Goal: Task Accomplishment & Management: Manage account settings

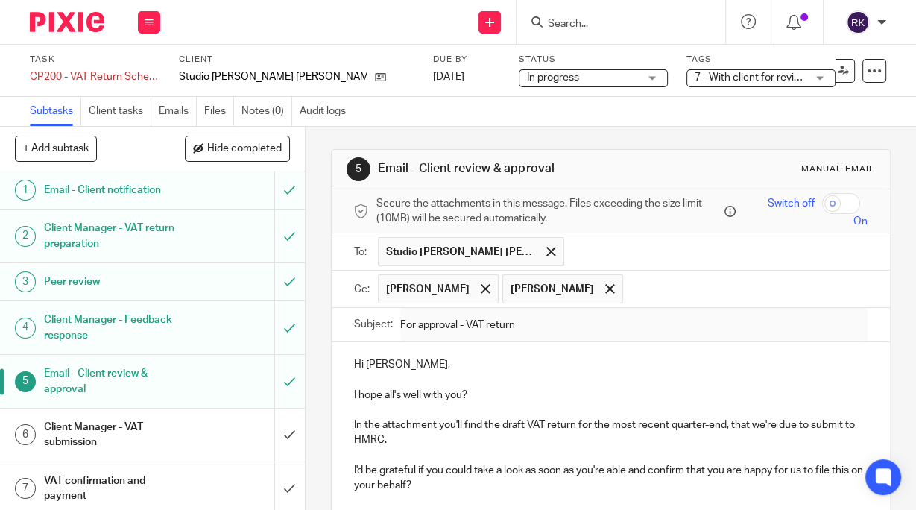
click at [553, 27] on input "Search" at bounding box center [613, 24] width 134 height 13
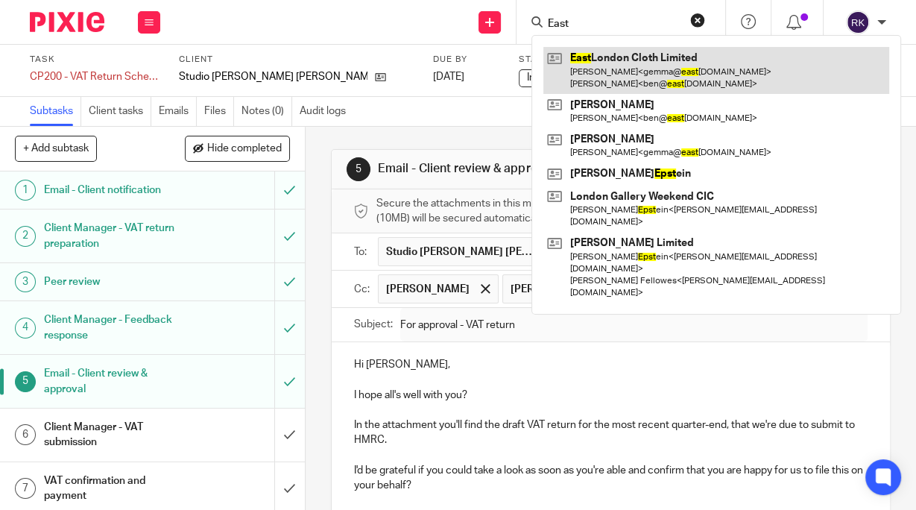
type input "East"
click at [614, 60] on link at bounding box center [716, 70] width 346 height 46
click at [621, 57] on link at bounding box center [716, 70] width 346 height 46
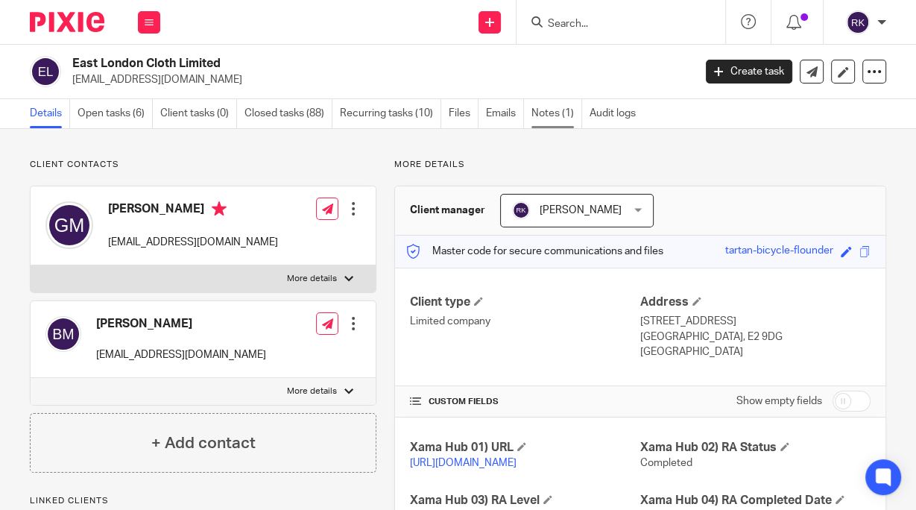
click at [551, 111] on link "Notes (1)" at bounding box center [556, 113] width 51 height 29
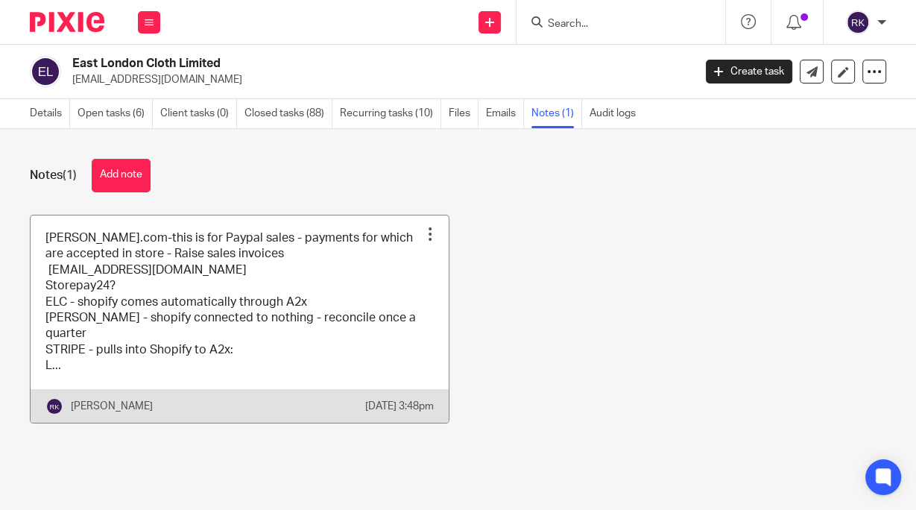
click at [422, 228] on div at bounding box center [429, 233] width 15 height 15
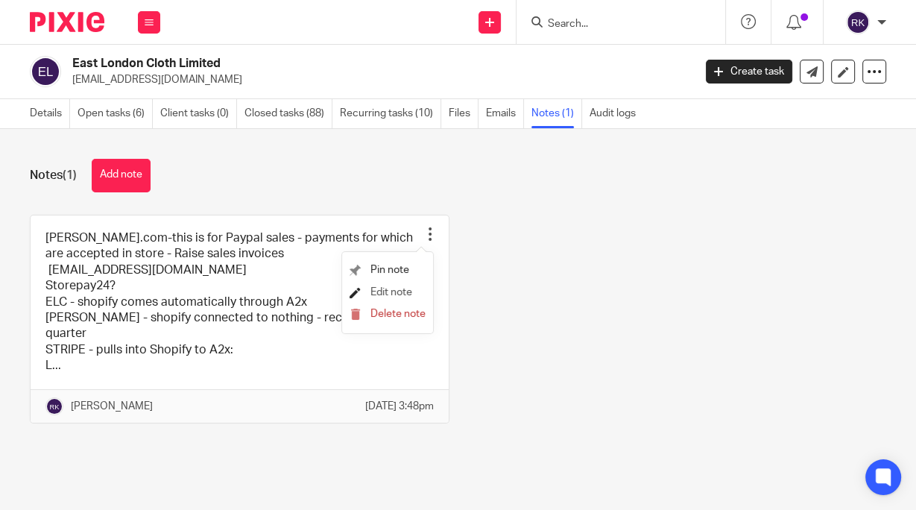
click at [385, 290] on span "Edit note" at bounding box center [391, 292] width 42 height 10
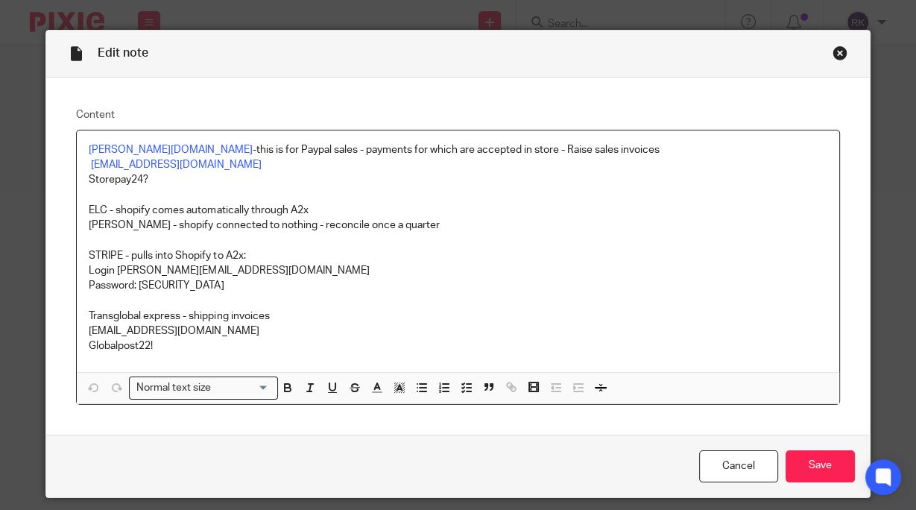
click at [192, 188] on p at bounding box center [457, 195] width 737 height 15
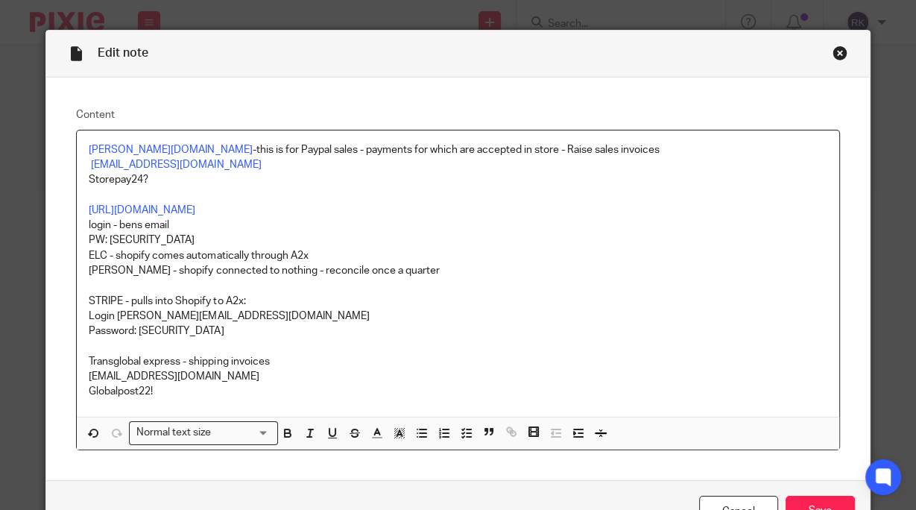
click at [432, 246] on p "PW: Instorepay25?" at bounding box center [457, 239] width 737 height 15
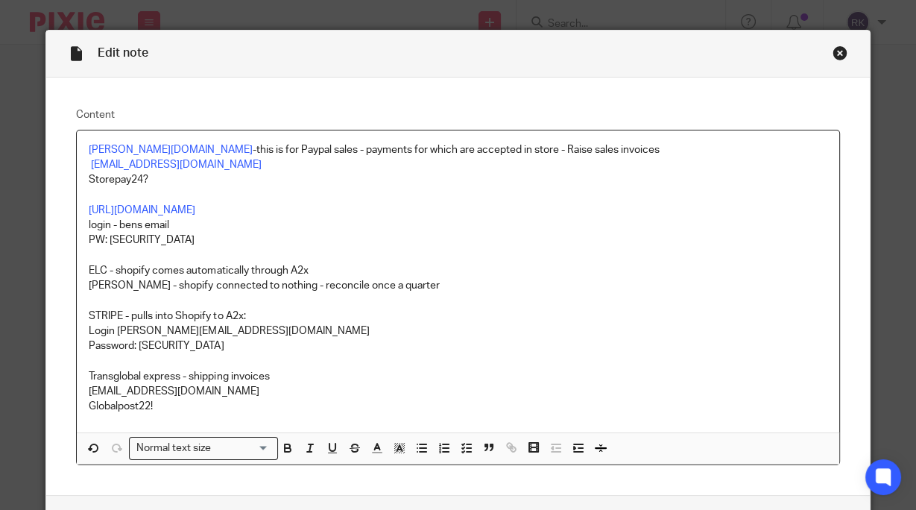
click at [304, 212] on p "https://portal.evopayments.eu/business/" at bounding box center [457, 210] width 737 height 15
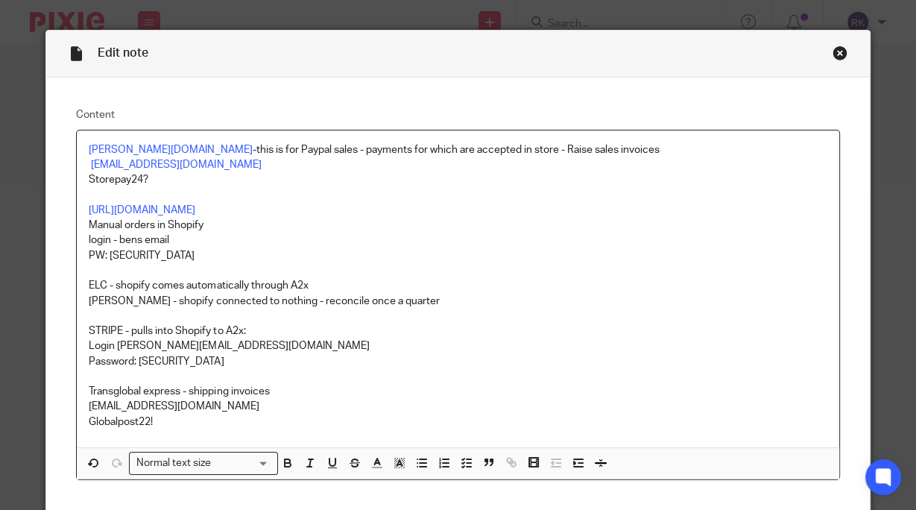
click at [483, 263] on p at bounding box center [457, 270] width 737 height 15
